Goal: Navigation & Orientation: Find specific page/section

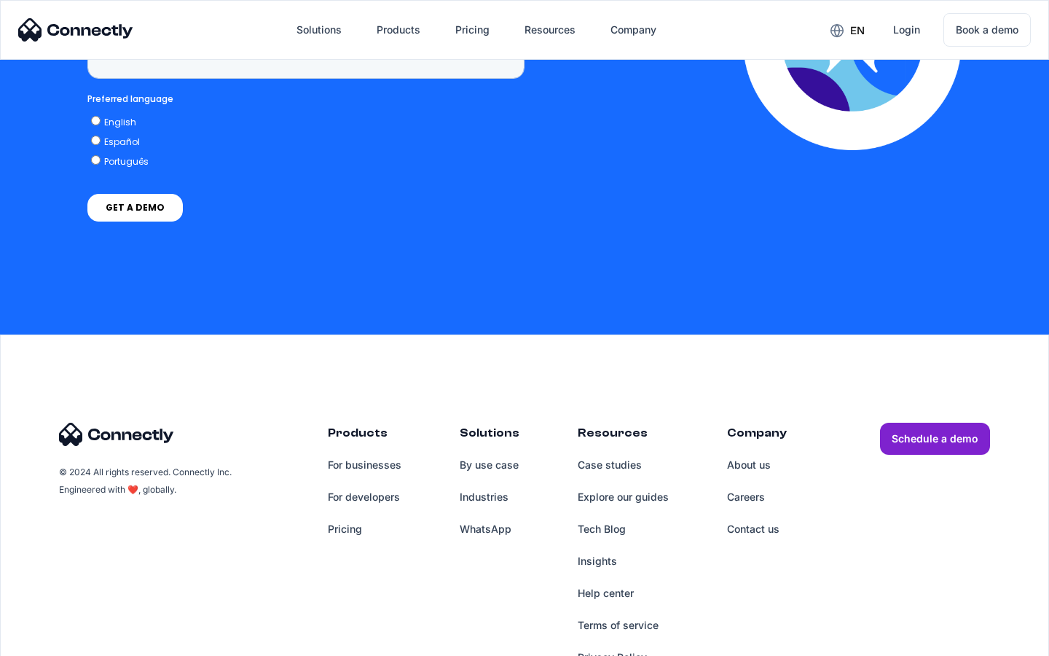
scroll to position [3711, 0]
